Goal: Information Seeking & Learning: Learn about a topic

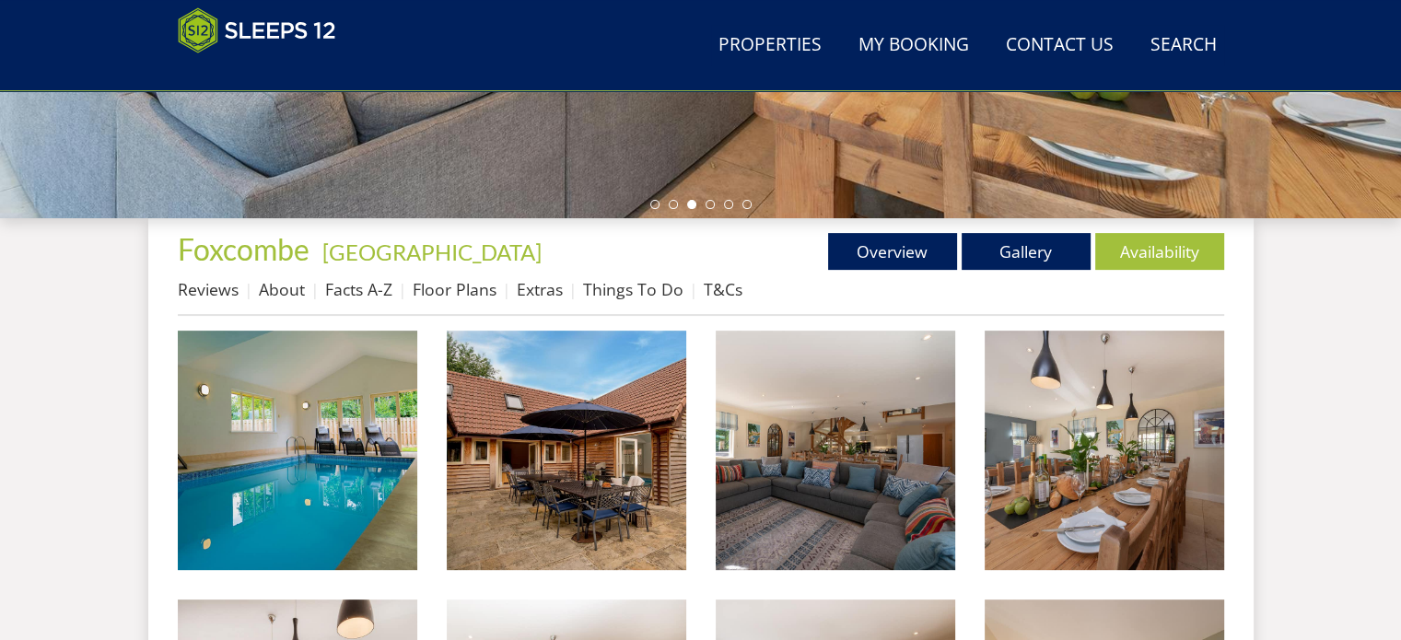
scroll to position [571, 0]
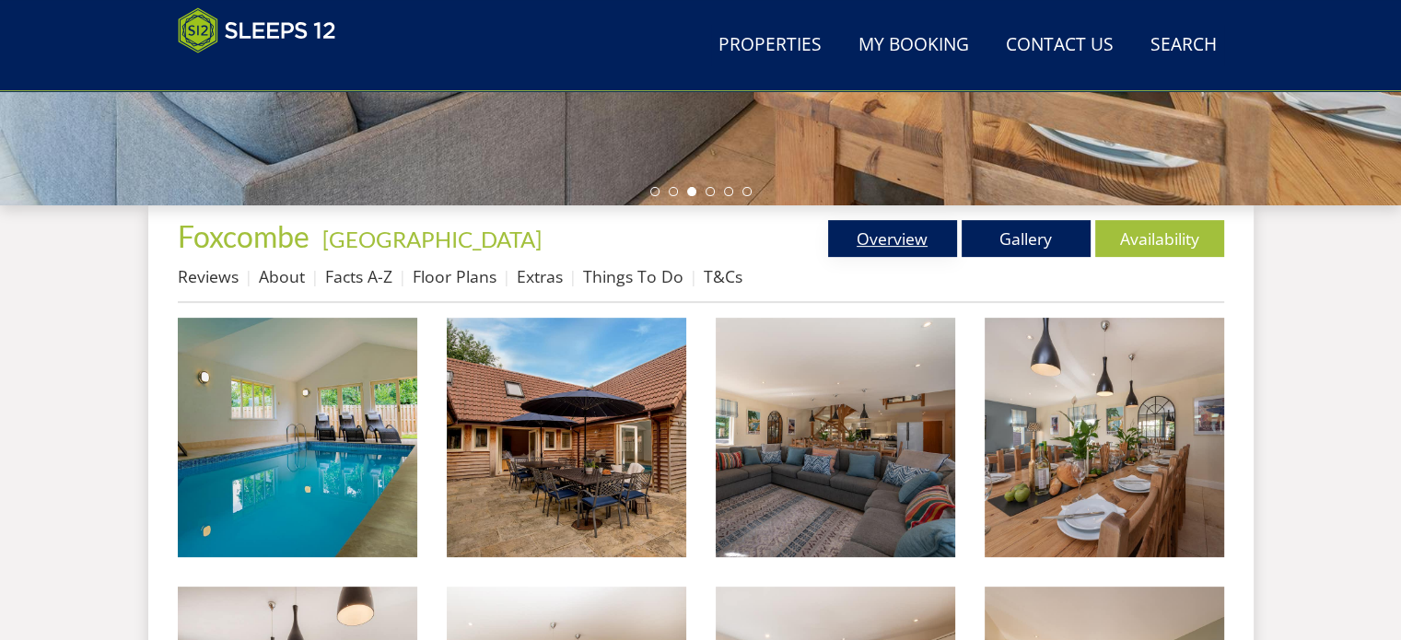
click at [892, 238] on link "Overview" at bounding box center [892, 238] width 129 height 37
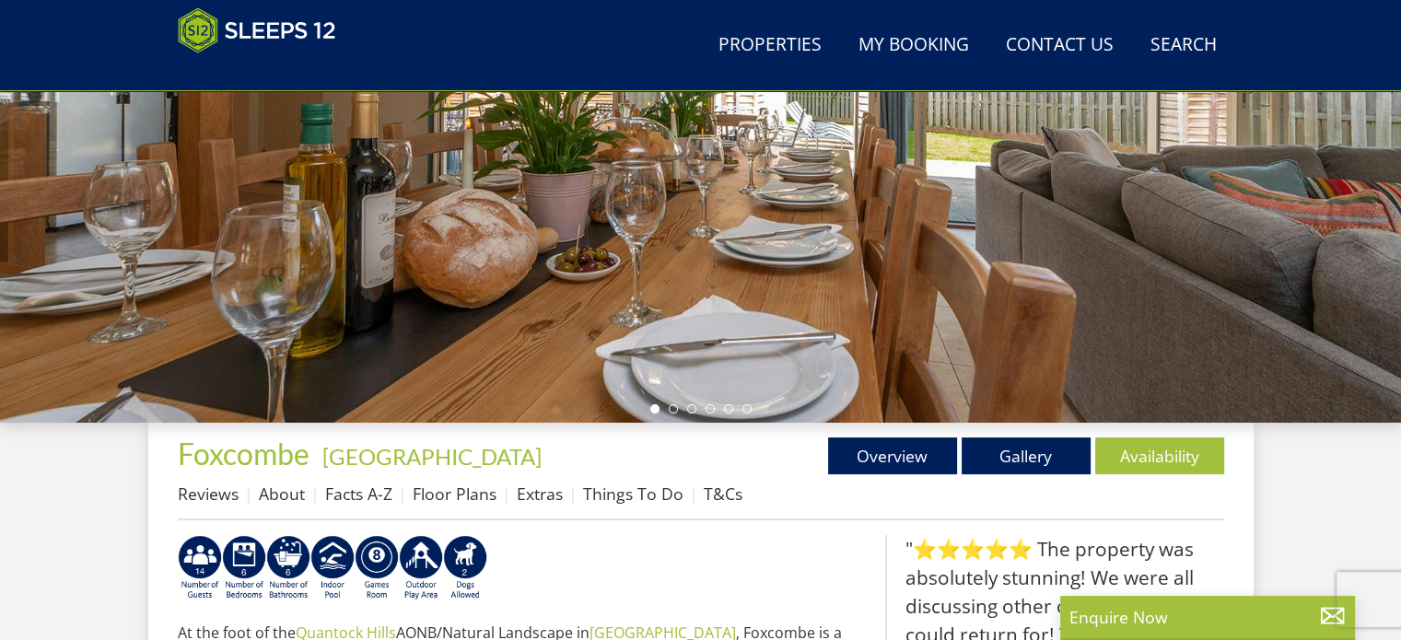
scroll to position [357, 0]
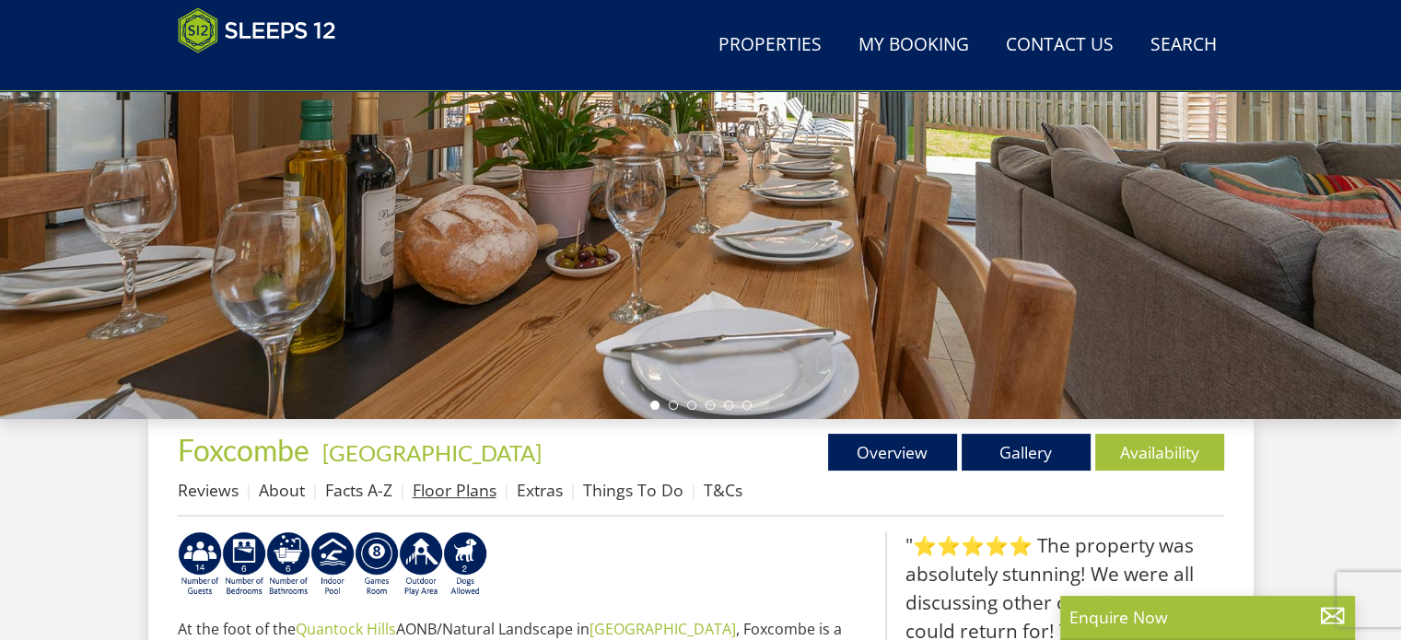
click at [434, 483] on link "Floor Plans" at bounding box center [455, 490] width 84 height 22
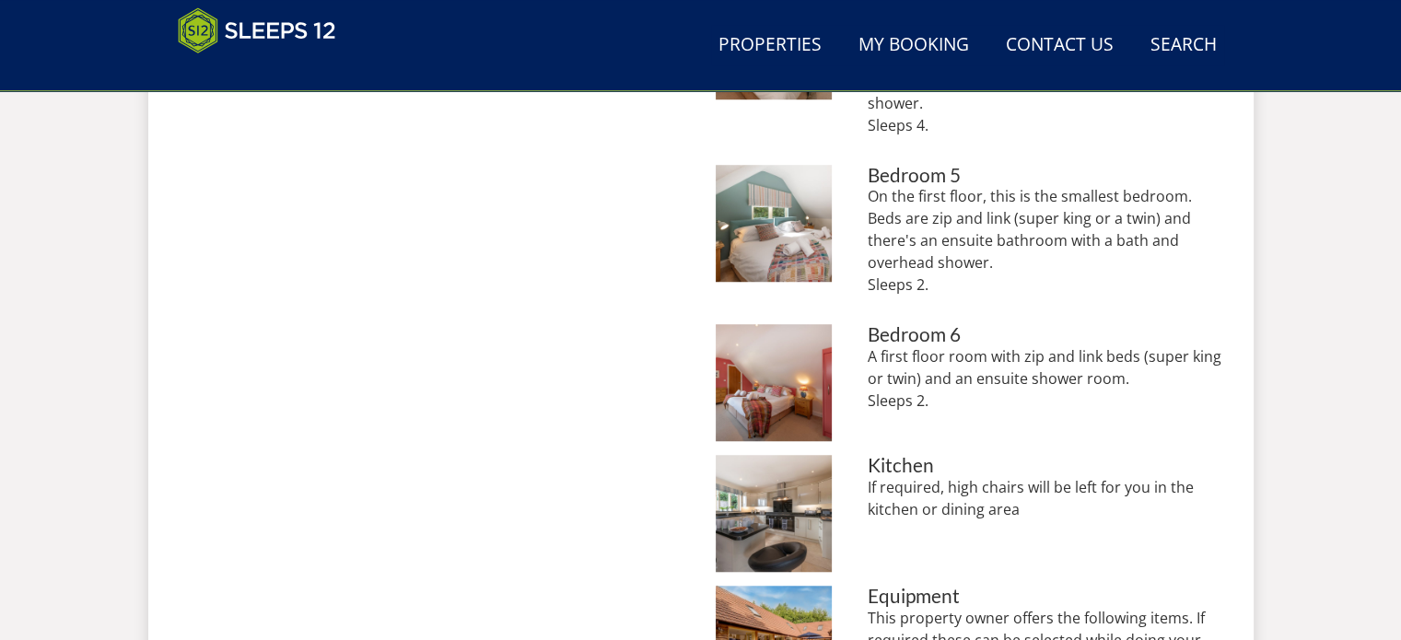
scroll to position [1382, 0]
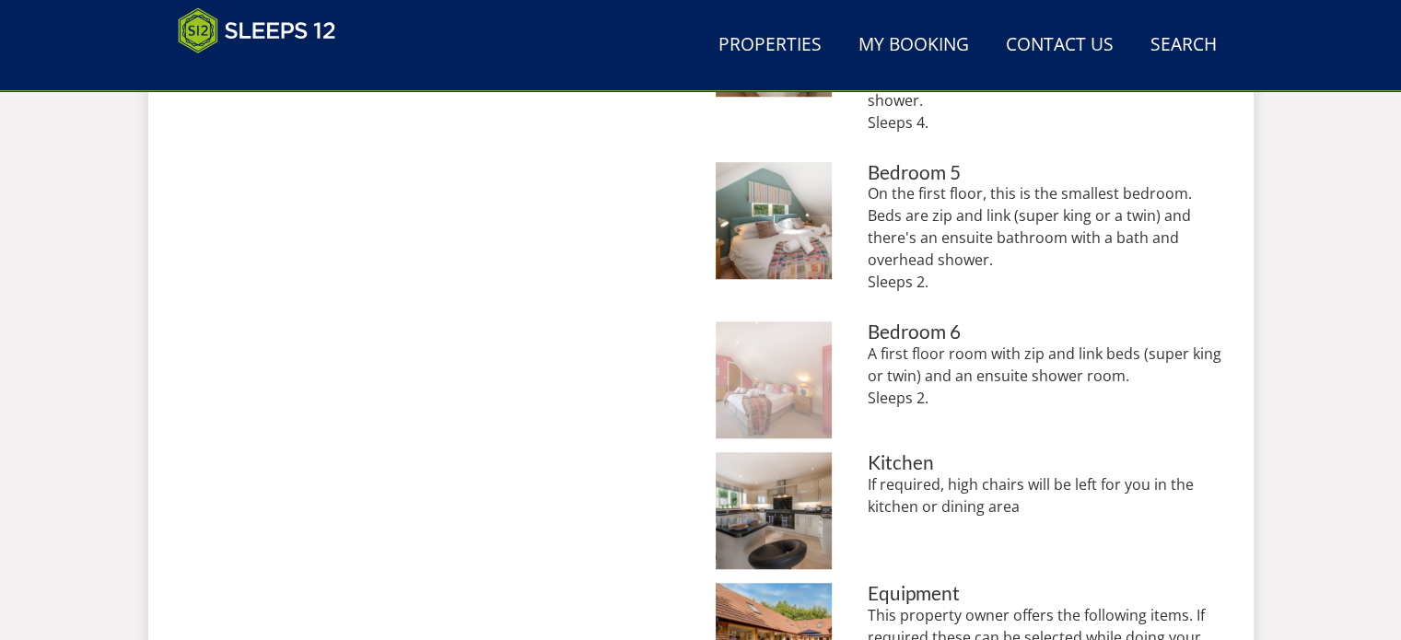
click at [810, 363] on img at bounding box center [774, 380] width 117 height 117
click at [750, 364] on img at bounding box center [774, 380] width 117 height 117
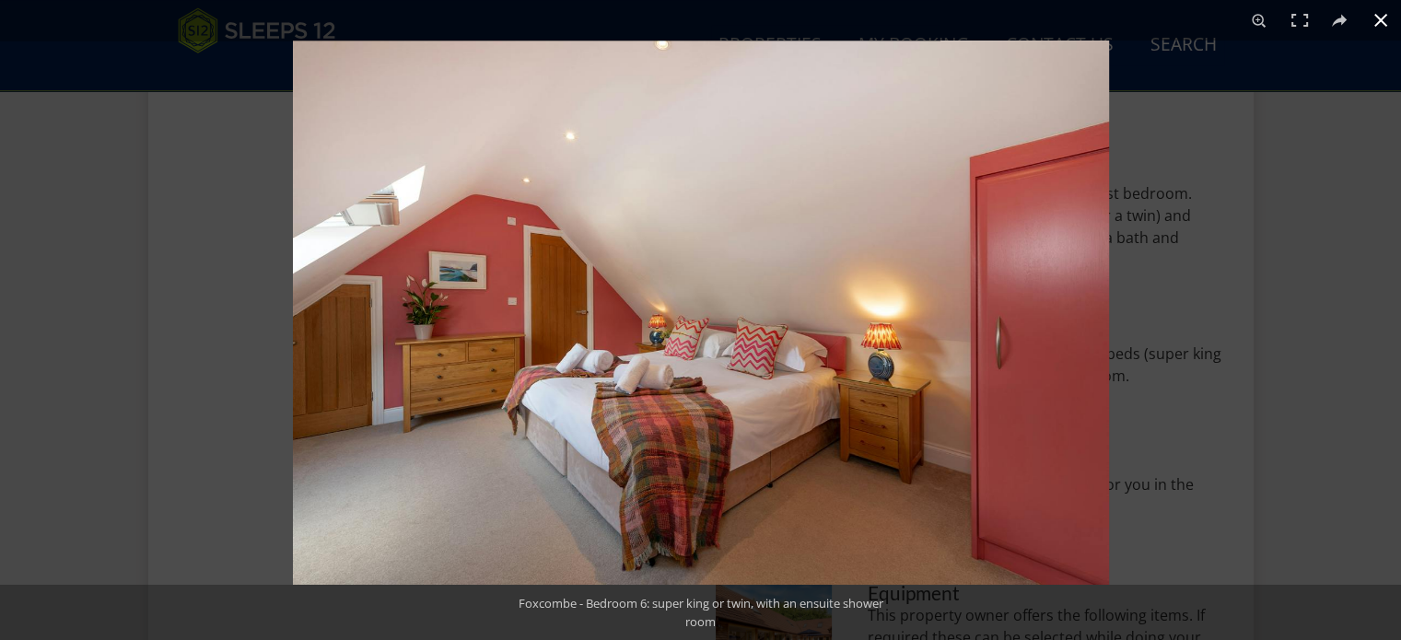
click at [1385, 27] on button at bounding box center [1381, 20] width 41 height 41
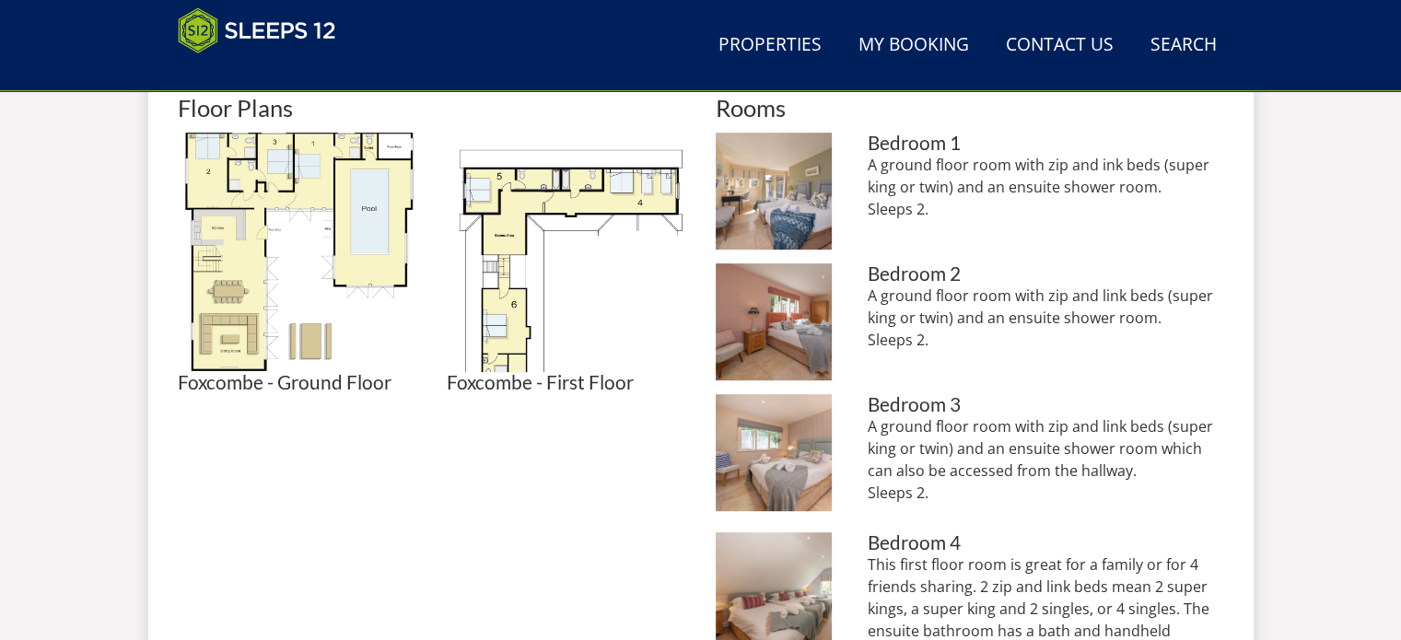
scroll to position [829, 0]
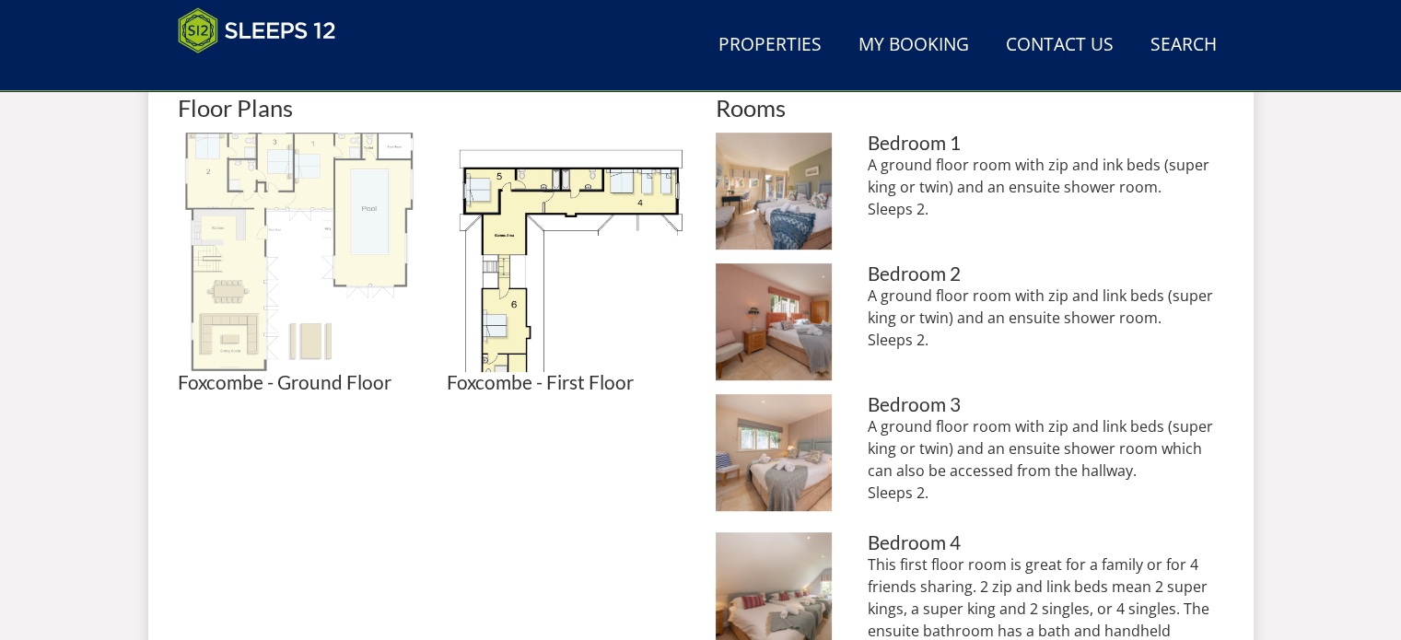
click at [350, 323] on img at bounding box center [298, 253] width 240 height 240
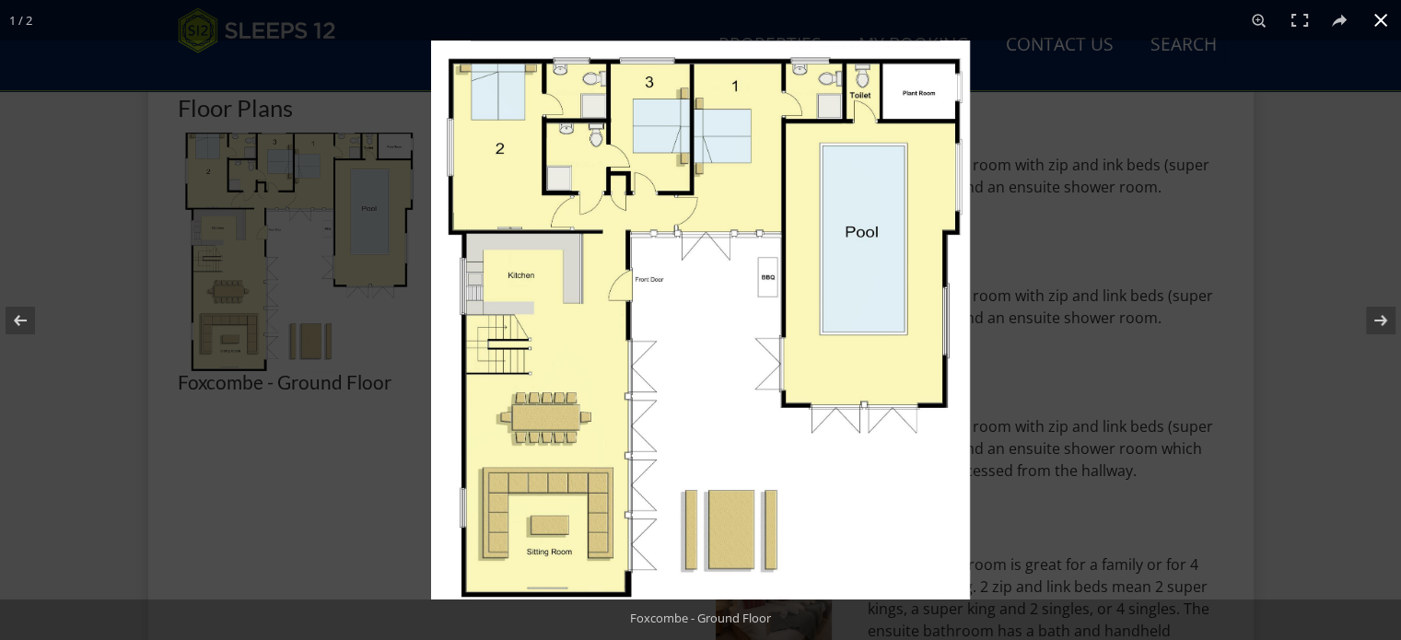
click at [266, 513] on div at bounding box center [700, 320] width 1401 height 640
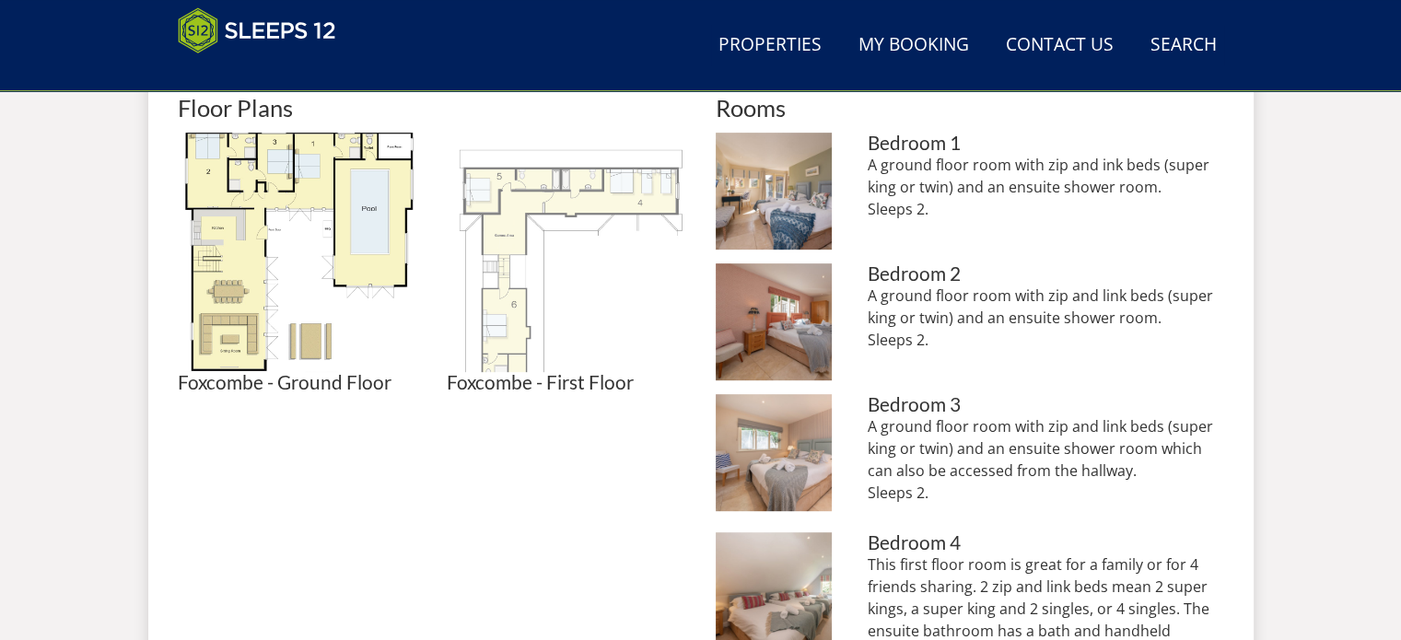
click at [534, 315] on img at bounding box center [567, 253] width 240 height 240
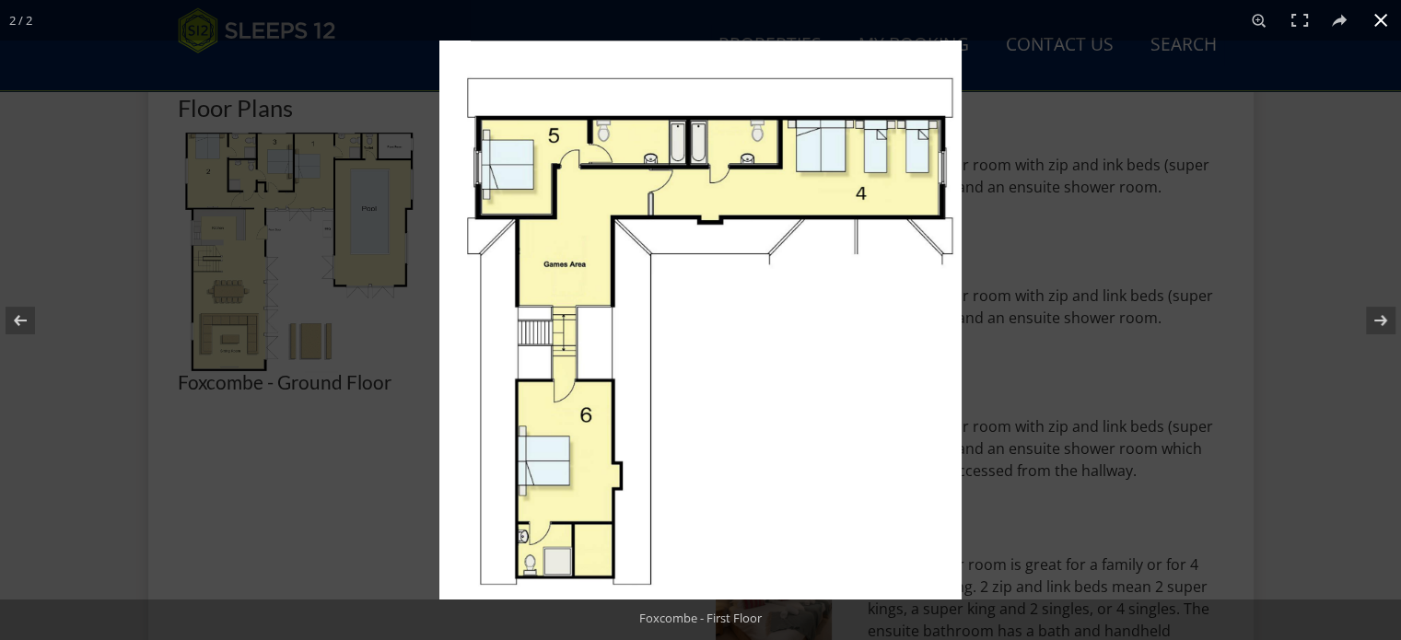
click at [268, 485] on div at bounding box center [700, 320] width 1401 height 640
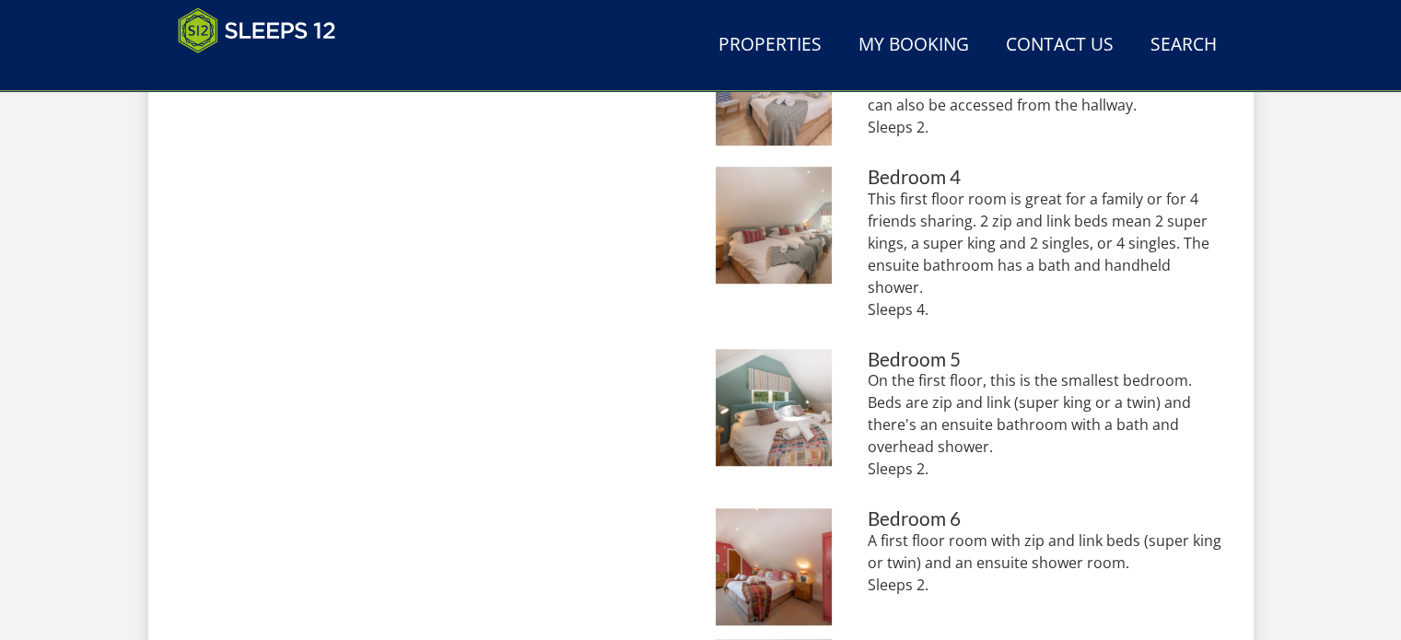
scroll to position [1198, 0]
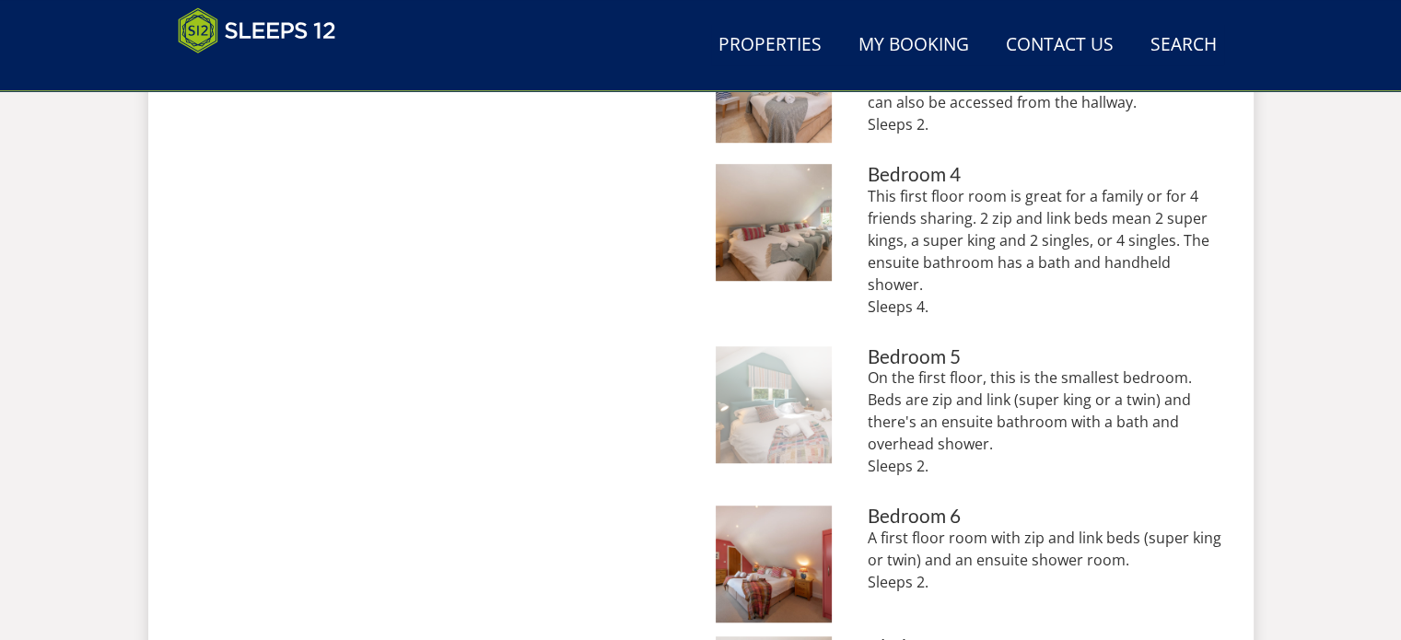
click at [764, 408] on img at bounding box center [774, 404] width 117 height 117
